Goal: Find specific page/section: Find specific page/section

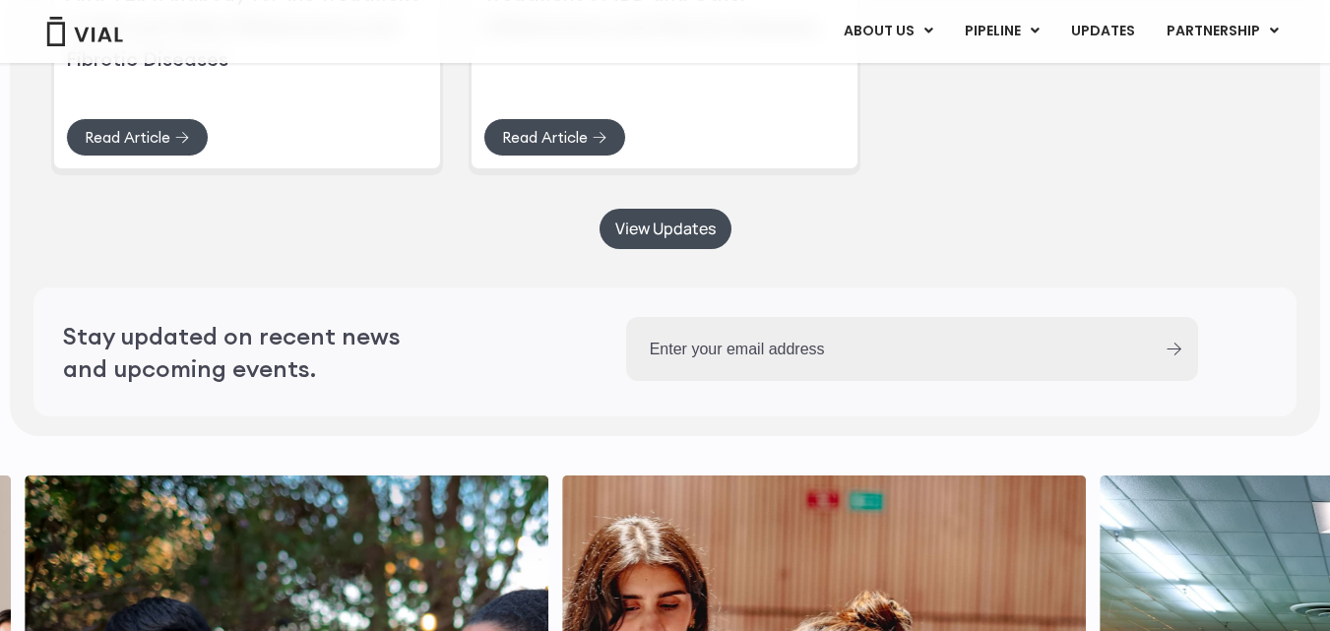
scroll to position [5509, 0]
